Goal: Transaction & Acquisition: Purchase product/service

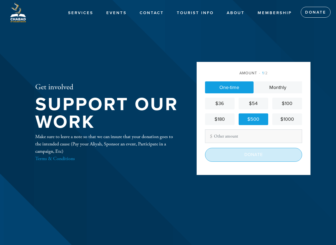
click at [236, 156] on input "Donate" at bounding box center [253, 155] width 97 height 14
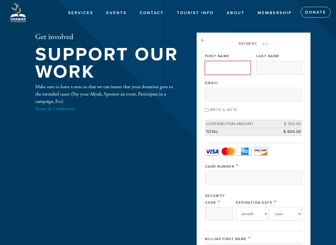
click at [227, 67] on input "First Name" at bounding box center [228, 68] width 46 height 14
type input "levi"
type input "rachman"
type input "lrachman777@gmail.com"
click at [207, 109] on input "Write a note" at bounding box center [207, 110] width 4 height 4
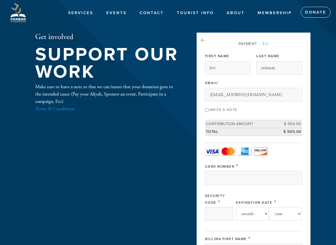
checkbox input "true"
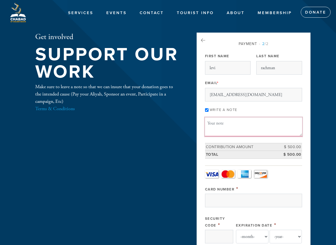
click at [216, 123] on textarea "Message or dedication" at bounding box center [253, 126] width 97 height 18
click at [277, 124] on textarea "This is for i think hamishi for my Brother. My name is Levi ben Behor" at bounding box center [253, 126] width 97 height 18
click at [266, 123] on textarea "This is for i think hamishi for my Brother. My name is Levi ben Behor" at bounding box center [253, 126] width 97 height 18
type textarea "This is for i think hamishi for my brother, David ben Behor. My name is Levi be…"
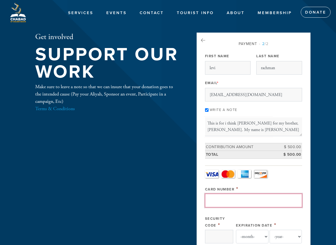
click at [250, 206] on input "Card Number" at bounding box center [253, 201] width 97 height 14
click at [217, 199] on input "Card Number" at bounding box center [253, 201] width 97 height 14
click at [218, 199] on input "4147202707300222" at bounding box center [253, 201] width 97 height 14
click at [235, 200] on input "4147202707300222" at bounding box center [253, 201] width 97 height 14
type input "4147202707300222"
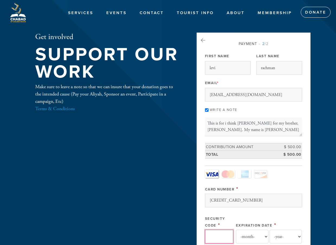
click at [212, 233] on input "Security Code" at bounding box center [219, 237] width 28 height 14
type input "280"
select select "10"
select select "2029"
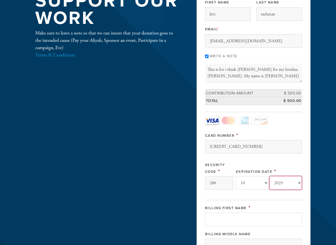
scroll to position [54, 0]
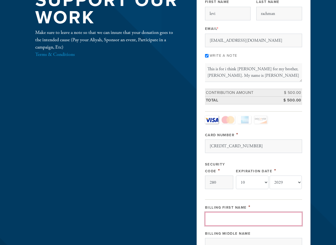
click at [242, 217] on input "Billing First Name" at bounding box center [253, 219] width 97 height 14
type input "levi"
type input "rachman"
type input "2550 Northeast 200th Street"
type input "miami"
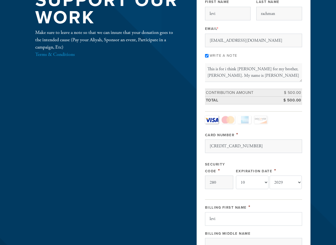
type input "33180"
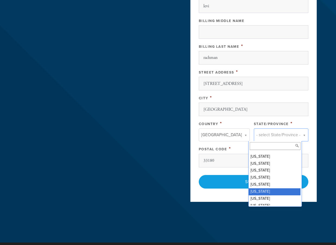
drag, startPoint x: 266, startPoint y: 188, endPoint x: 265, endPoint y: 192, distance: 4.4
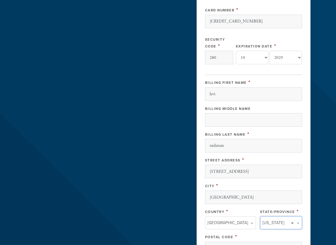
scroll to position [240, 0]
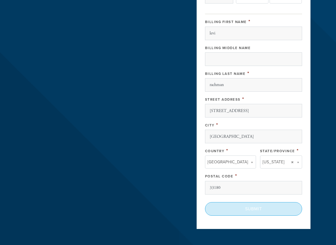
click at [255, 204] on input "Submit" at bounding box center [253, 209] width 97 height 14
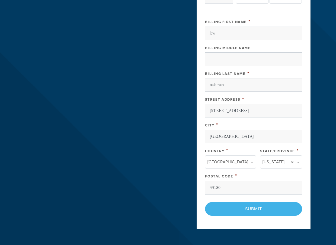
click at [263, 213] on div "< Previous Page Submit" at bounding box center [253, 209] width 97 height 14
click at [192, 158] on aside "Payment 2 /2 Payment Processor Pay Later Credit_Card First Name levi Last Name …" at bounding box center [253, 15] width 122 height 444
